Goal: Information Seeking & Learning: Learn about a topic

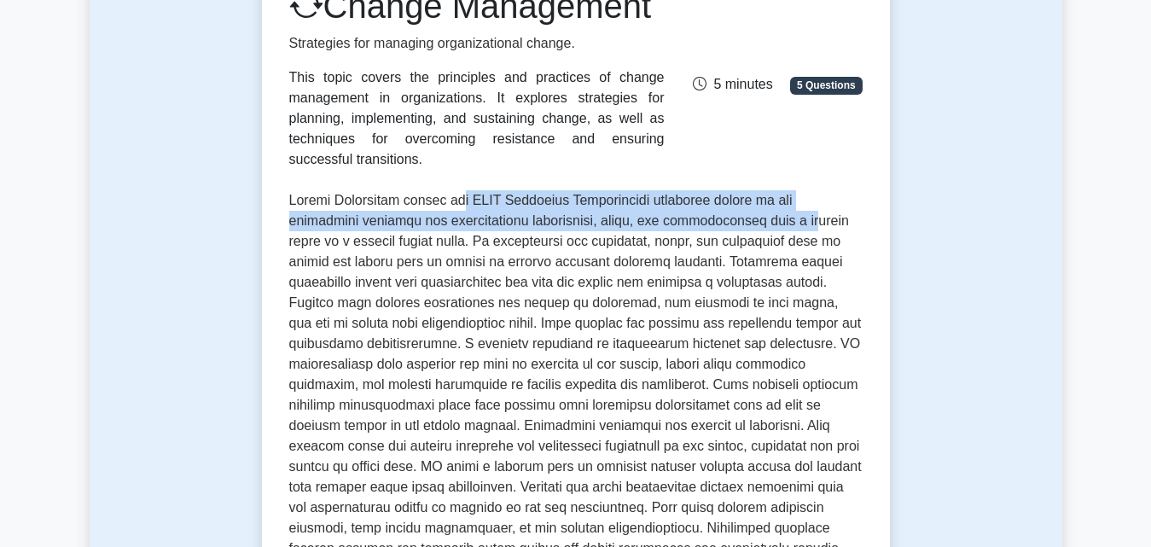
drag, startPoint x: 474, startPoint y: 227, endPoint x: 797, endPoint y: 232, distance: 323.5
click at [797, 232] on p at bounding box center [576, 436] width 574 height 492
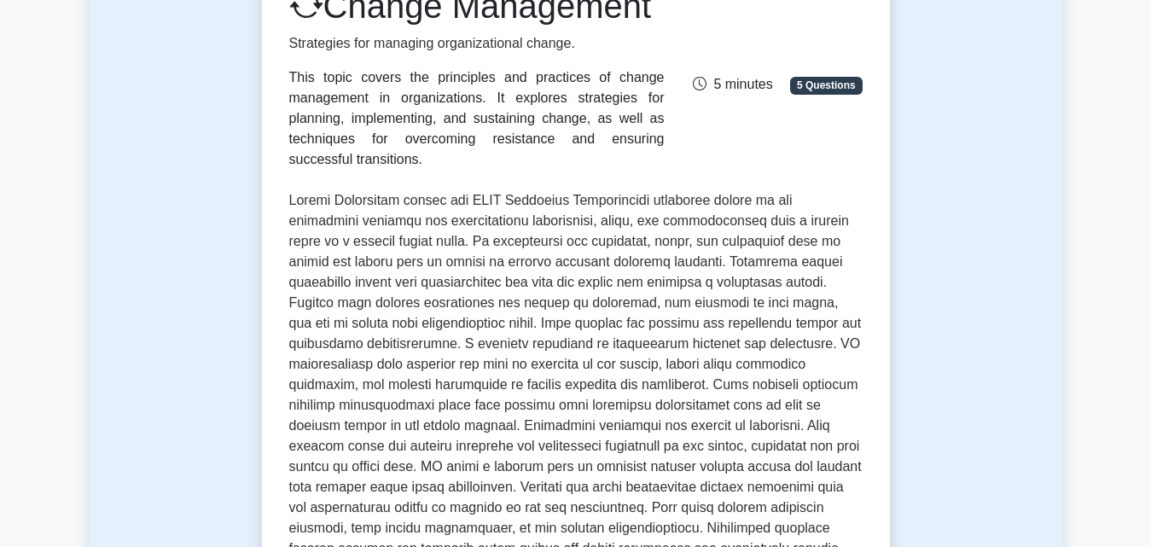
click at [595, 347] on p at bounding box center [576, 436] width 574 height 492
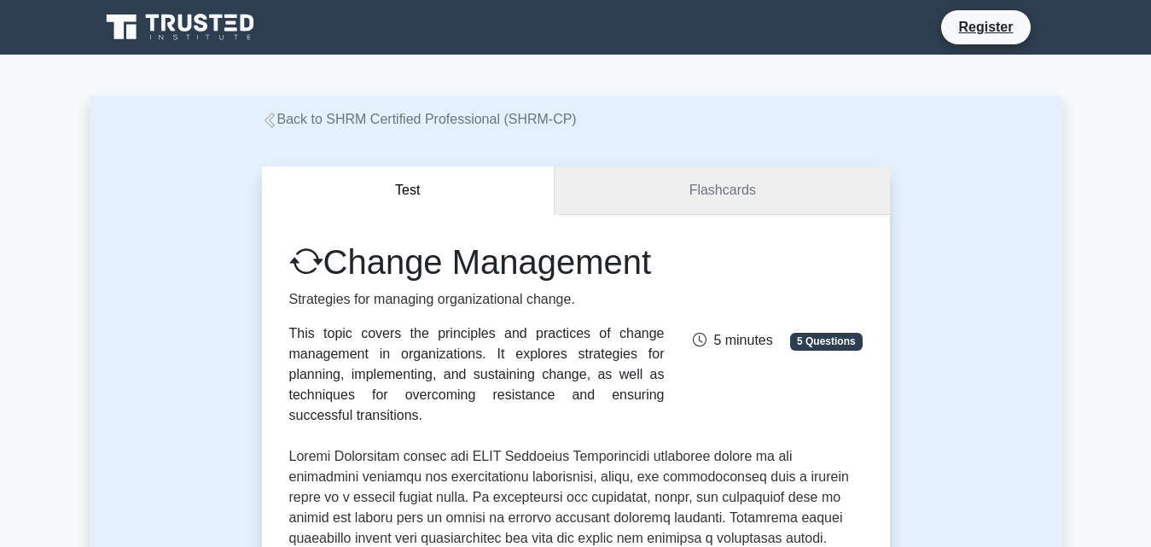
click at [755, 201] on link "Flashcards" at bounding box center [722, 190] width 335 height 49
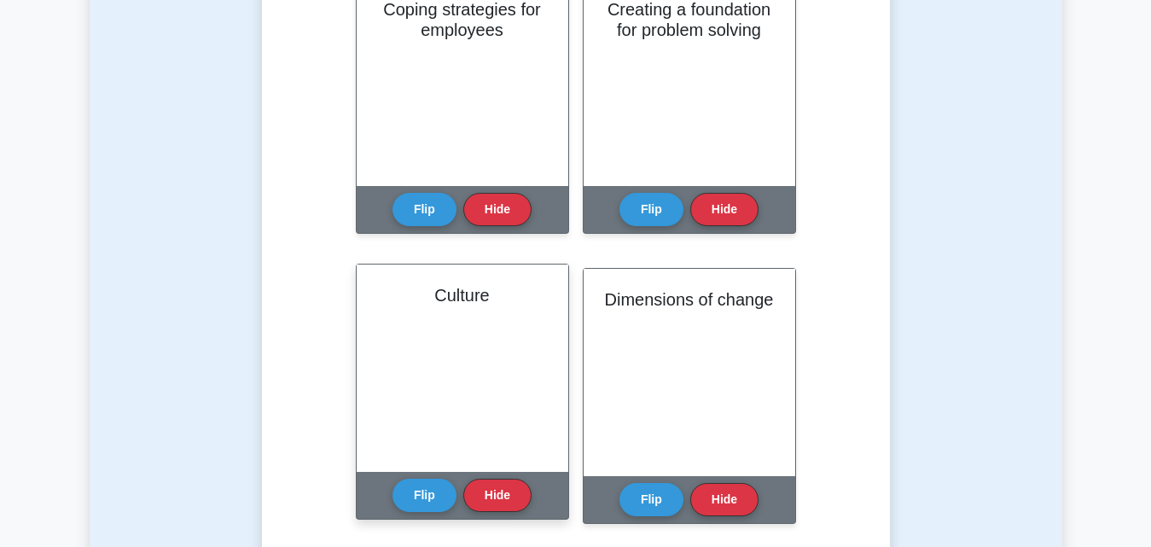
scroll to position [1280, 0]
